Goal: Navigation & Orientation: Find specific page/section

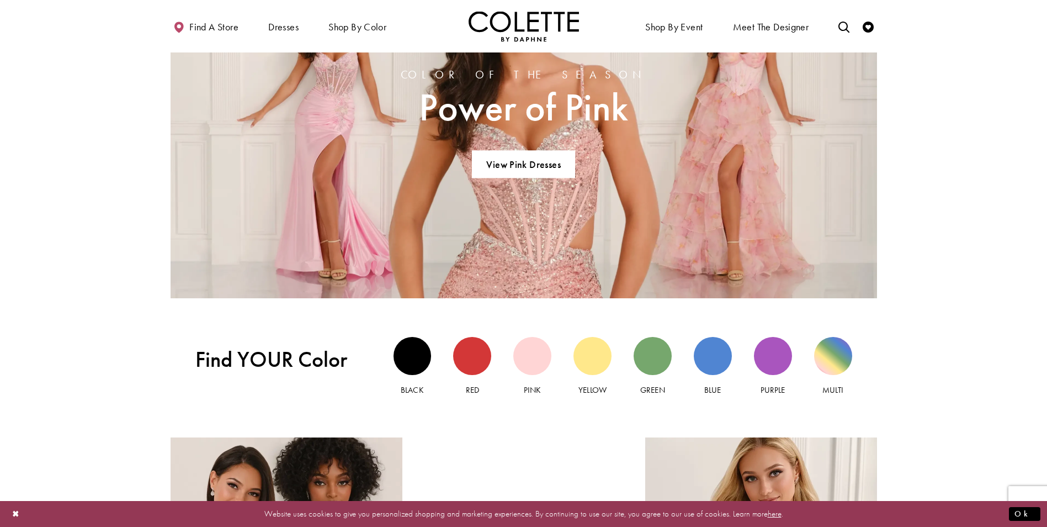
scroll to position [938, 0]
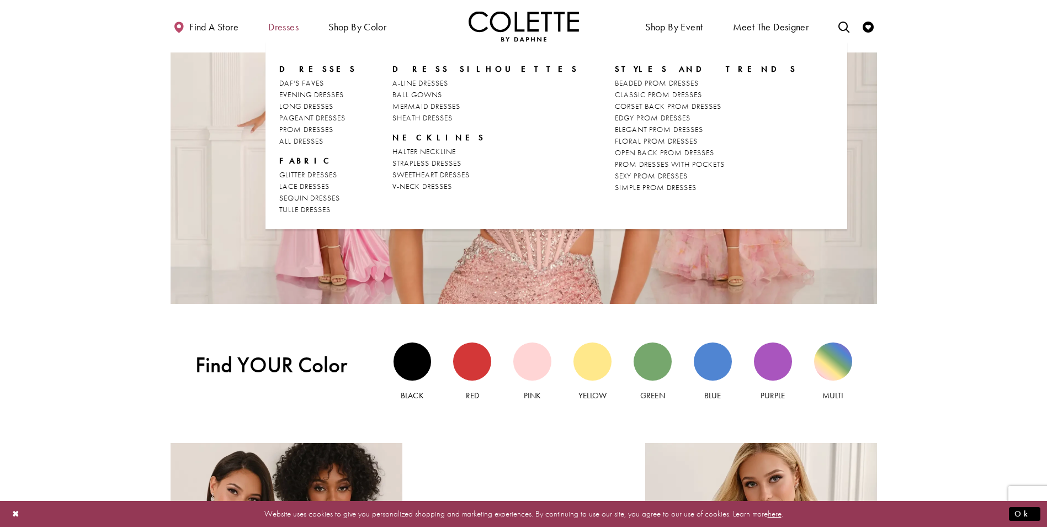
click at [272, 28] on span "Dresses" at bounding box center [283, 27] width 30 height 11
click at [400, 83] on span "A-LINE DRESSES" at bounding box center [420, 83] width 56 height 10
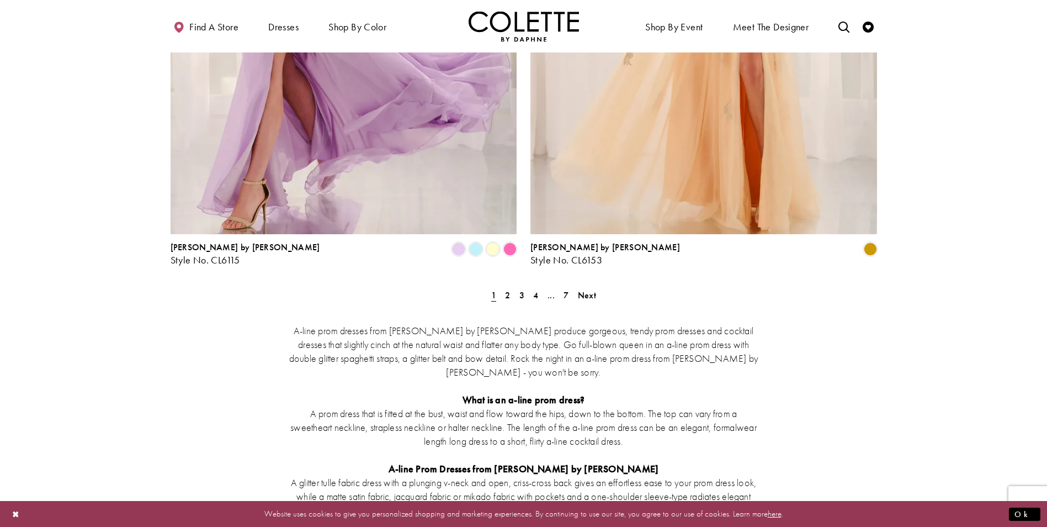
scroll to position [1987, 0]
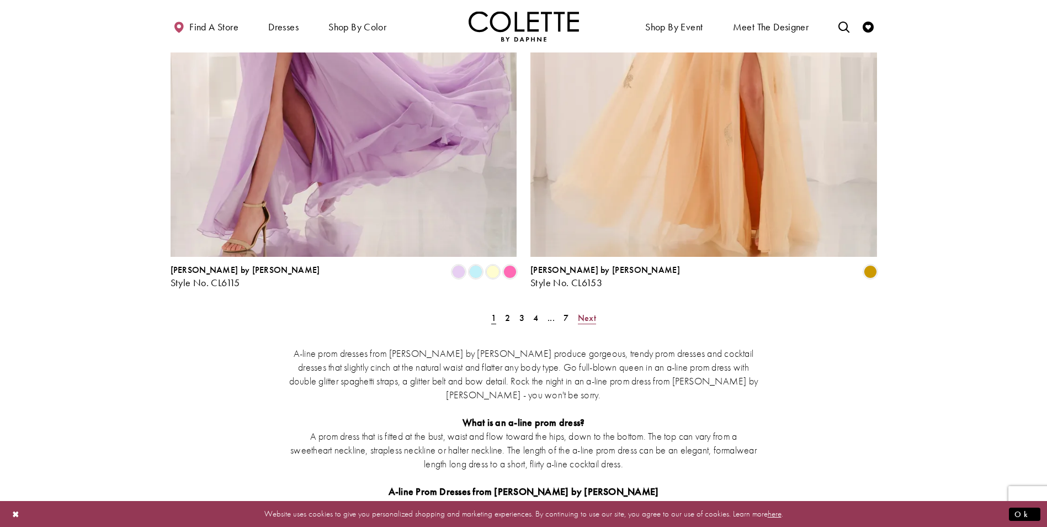
click at [576, 310] on link "Next" at bounding box center [587, 318] width 25 height 16
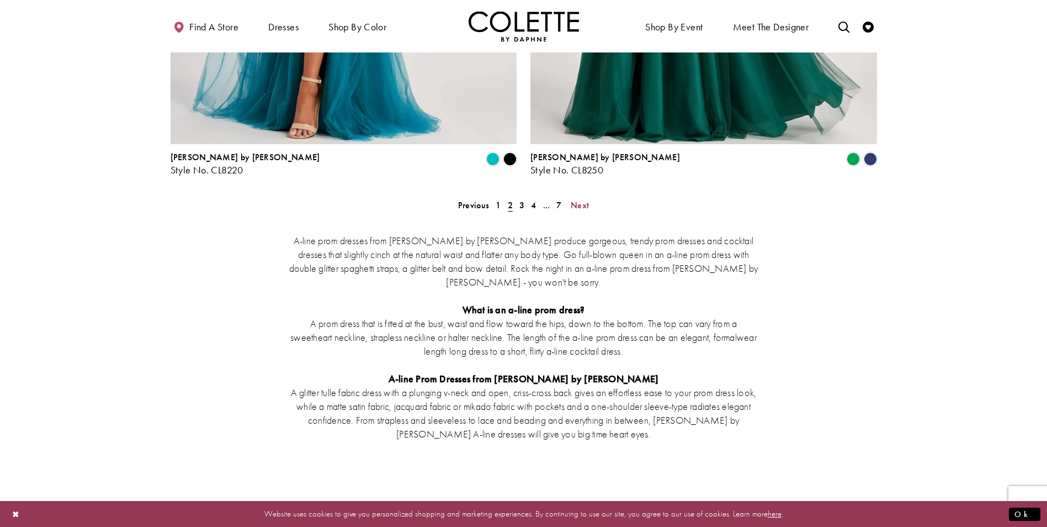
scroll to position [2102, 0]
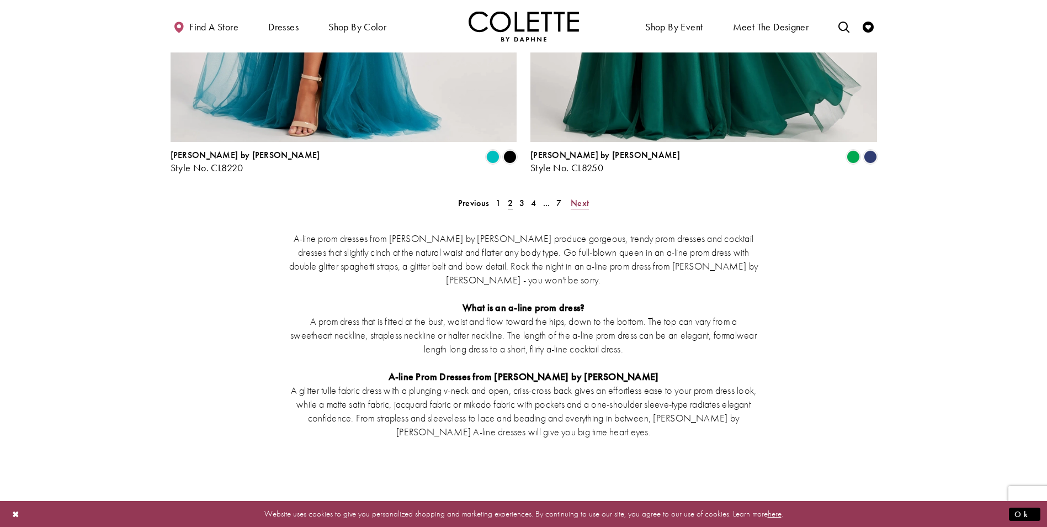
click at [582, 197] on span "Next" at bounding box center [580, 203] width 18 height 12
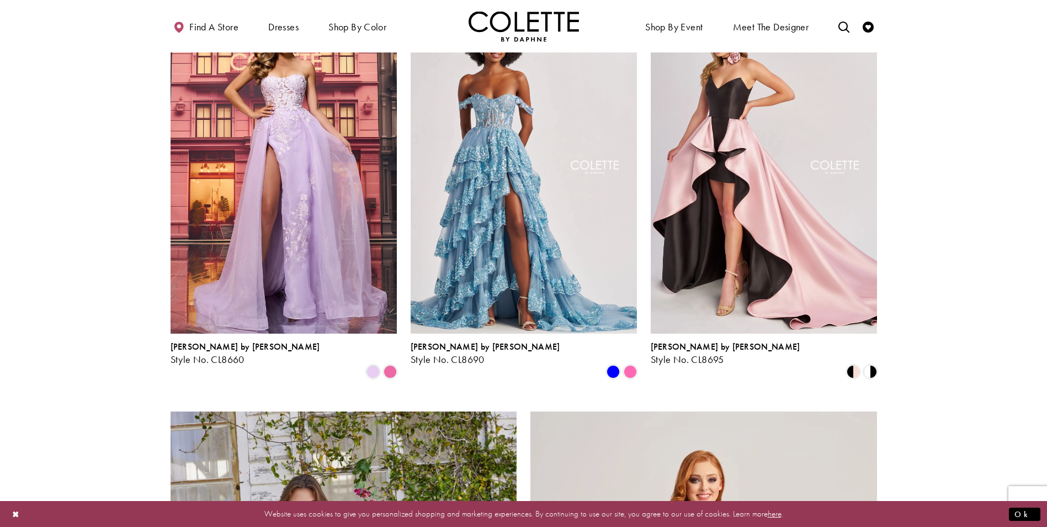
scroll to position [1329, 0]
click at [636, 364] on span "Product List" at bounding box center [630, 370] width 13 height 13
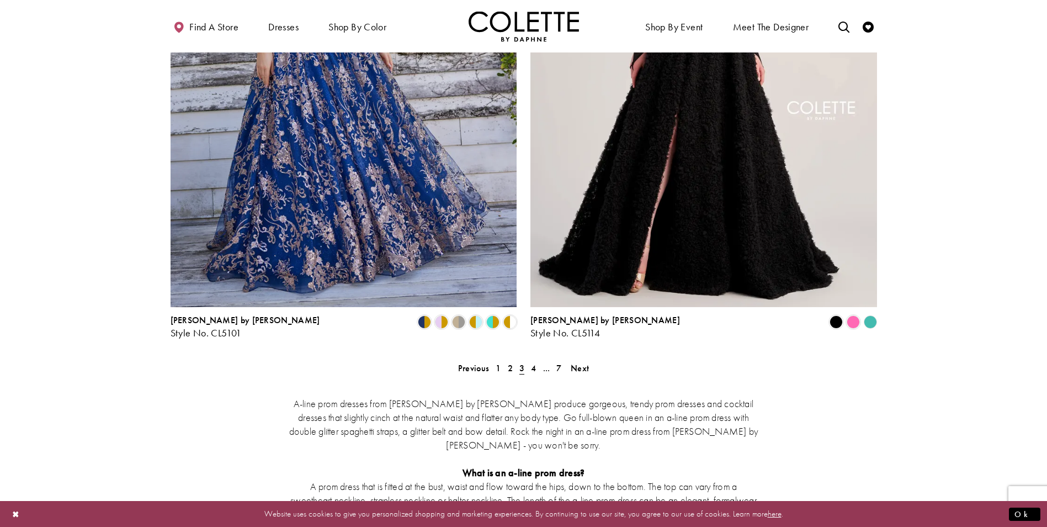
scroll to position [1936, 0]
click at [581, 363] on span "Next" at bounding box center [580, 369] width 18 height 12
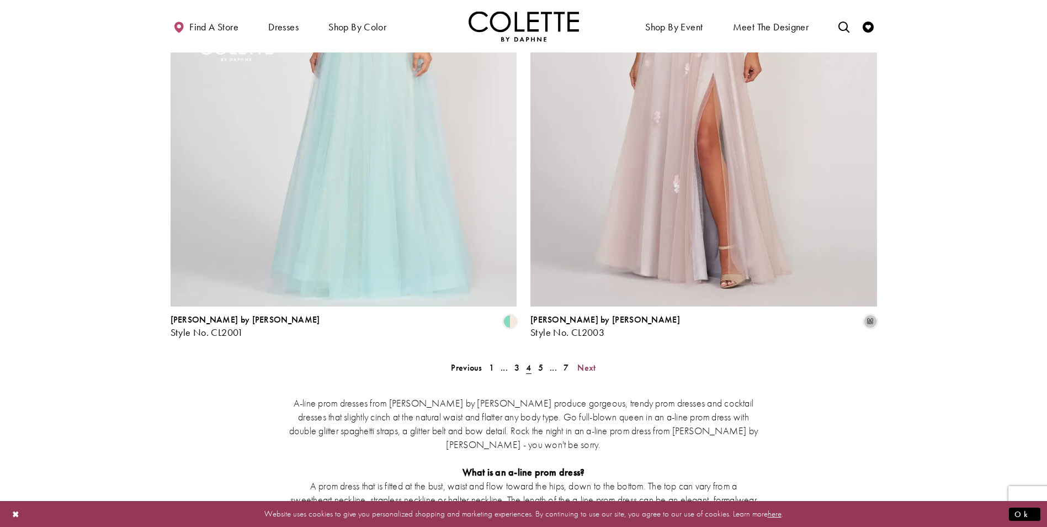
scroll to position [1936, 0]
click at [593, 363] on span "Next" at bounding box center [586, 369] width 18 height 12
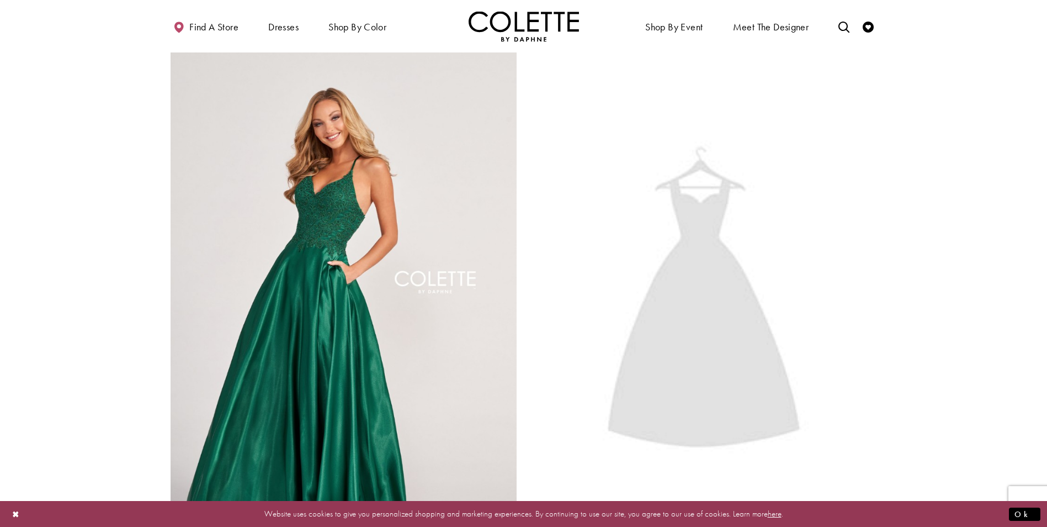
scroll to position [1826, 0]
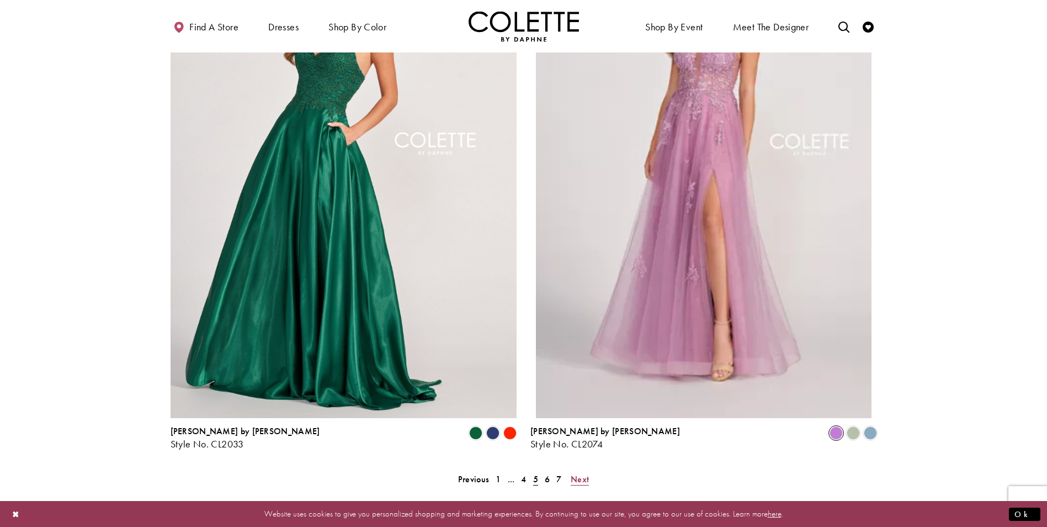
click at [590, 471] on link "Next" at bounding box center [579, 479] width 25 height 16
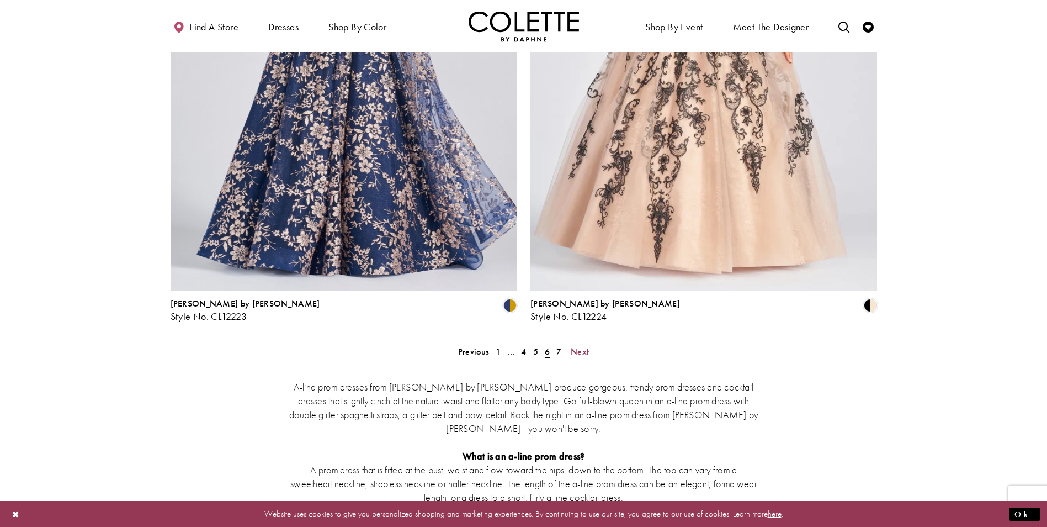
scroll to position [1992, 0]
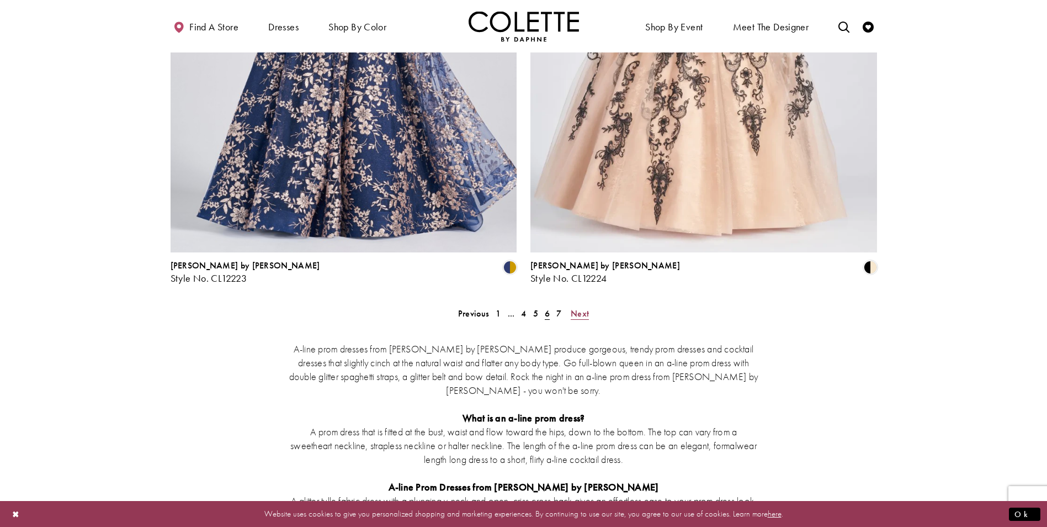
click at [588, 307] on span "Next" at bounding box center [580, 313] width 18 height 12
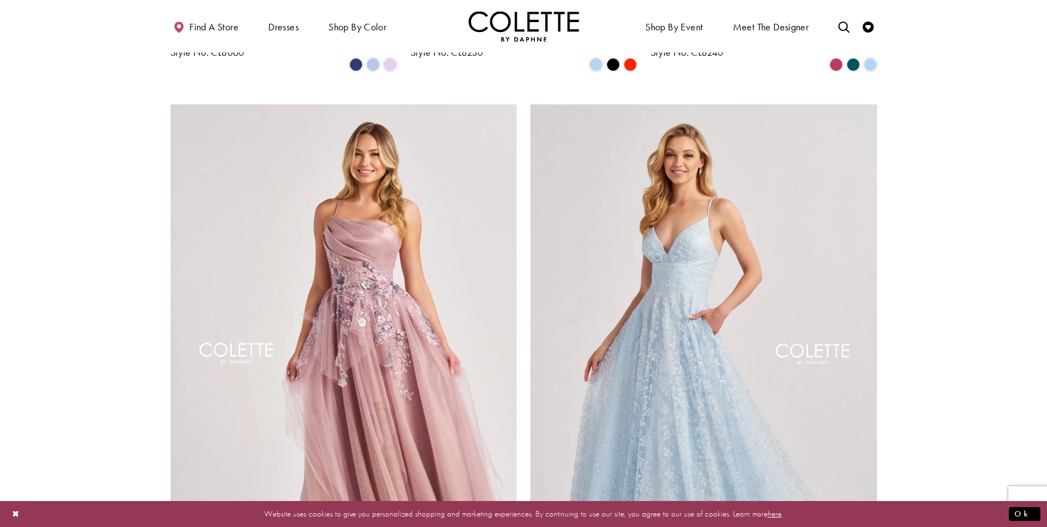
scroll to position [1219, 0]
